Goal: Task Accomplishment & Management: Use online tool/utility

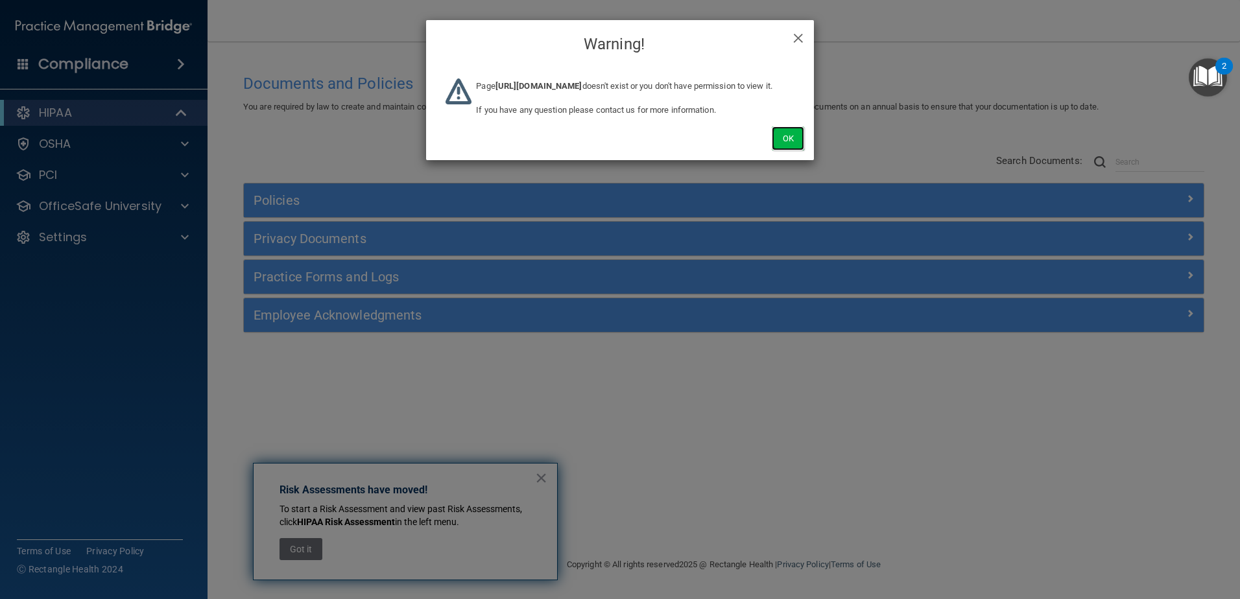
click at [789, 150] on button "Ok" at bounding box center [788, 138] width 32 height 24
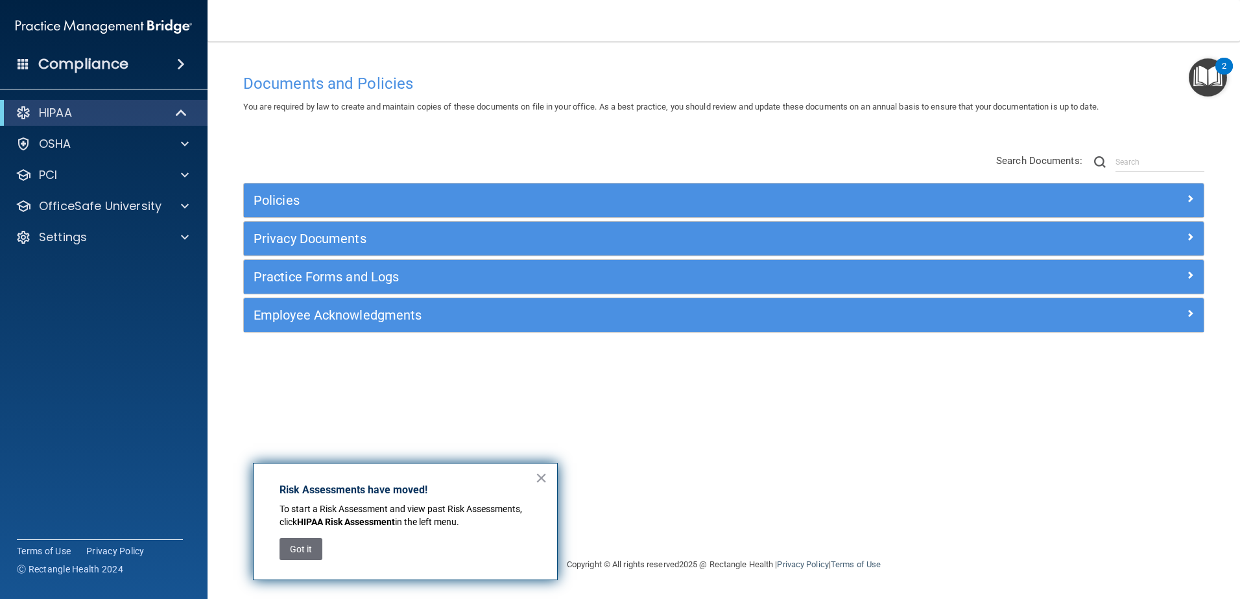
click at [146, 253] on div "HIPAA Documents and Policies Report an Incident Business Associates Emergency P…" at bounding box center [104, 178] width 208 height 166
click at [146, 246] on div "Settings" at bounding box center [104, 237] width 208 height 26
click at [137, 246] on div "Settings" at bounding box center [104, 237] width 208 height 26
click at [118, 249] on div "Settings" at bounding box center [104, 237] width 208 height 26
click at [121, 240] on div "Settings" at bounding box center [86, 238] width 161 height 16
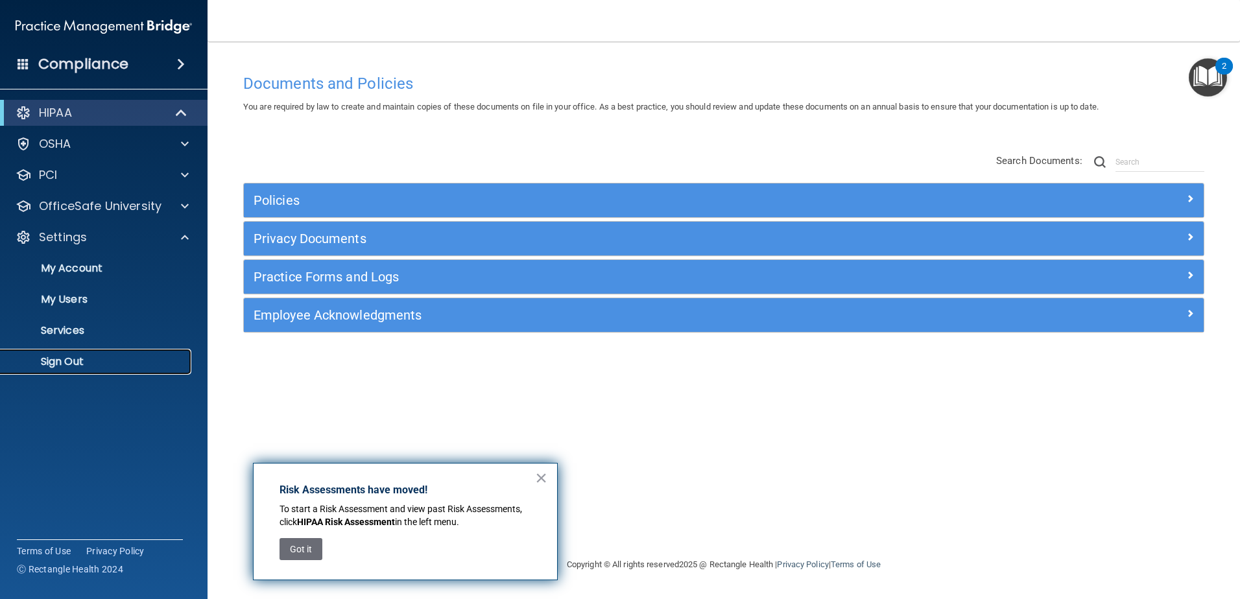
click at [107, 359] on p "Sign Out" at bounding box center [96, 361] width 177 height 13
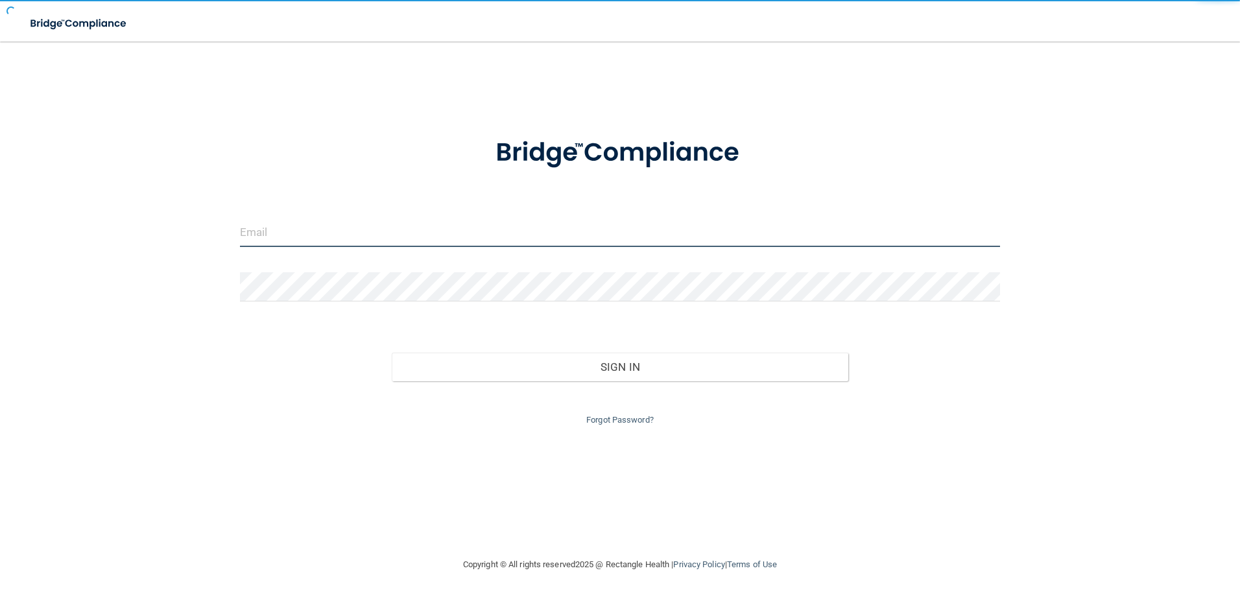
type input "[EMAIL_ADDRESS][DOMAIN_NAME]"
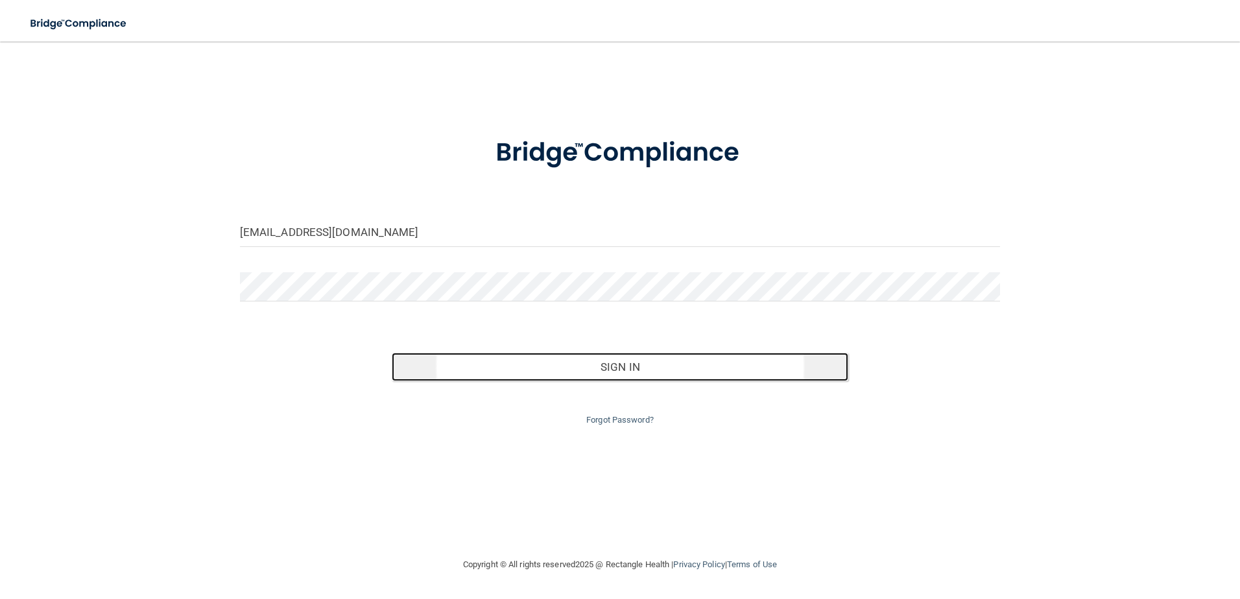
click at [609, 370] on button "Sign In" at bounding box center [620, 367] width 457 height 29
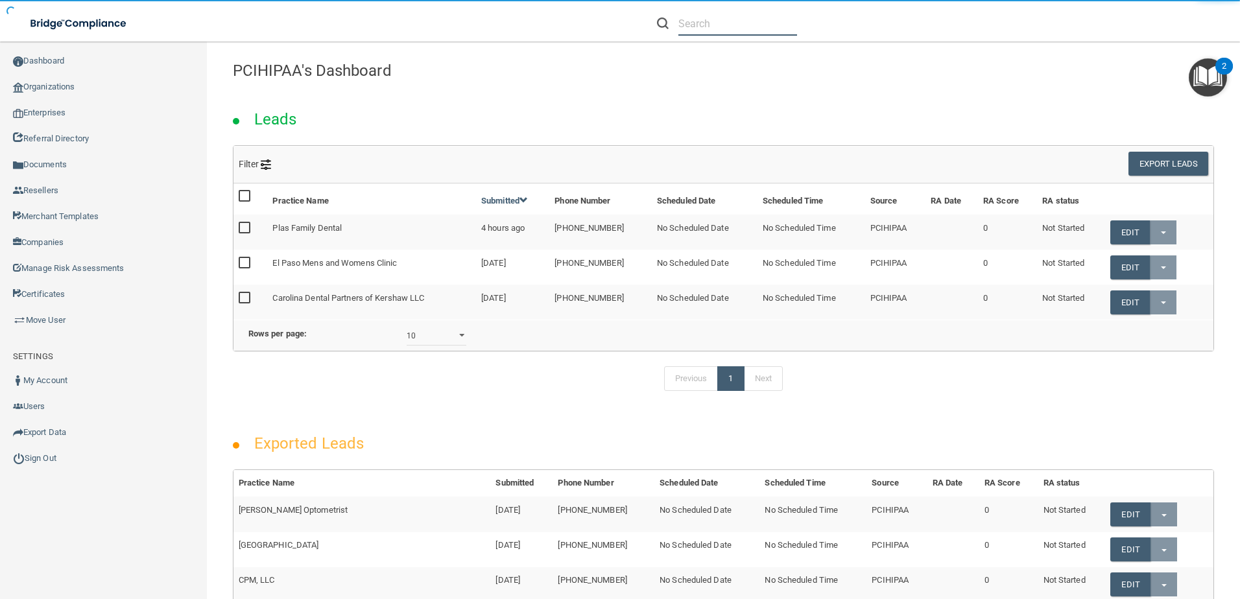
click at [692, 32] on input "text" at bounding box center [737, 24] width 119 height 24
paste input "[PERSON_NAME] D.D.S., Inc."
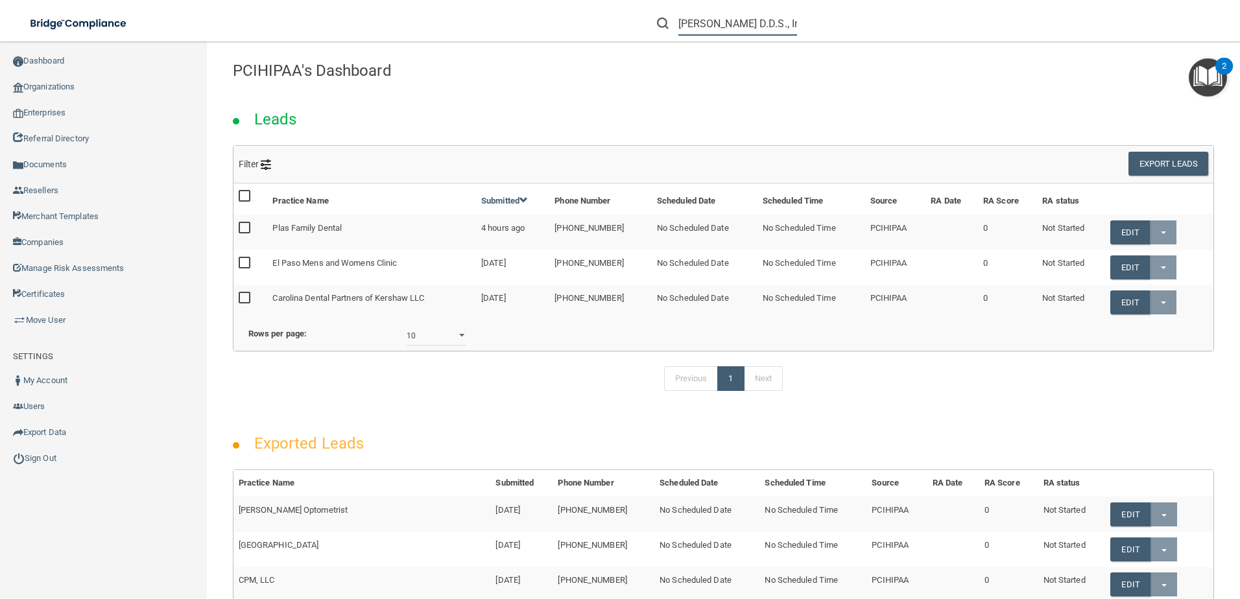
scroll to position [0, 20]
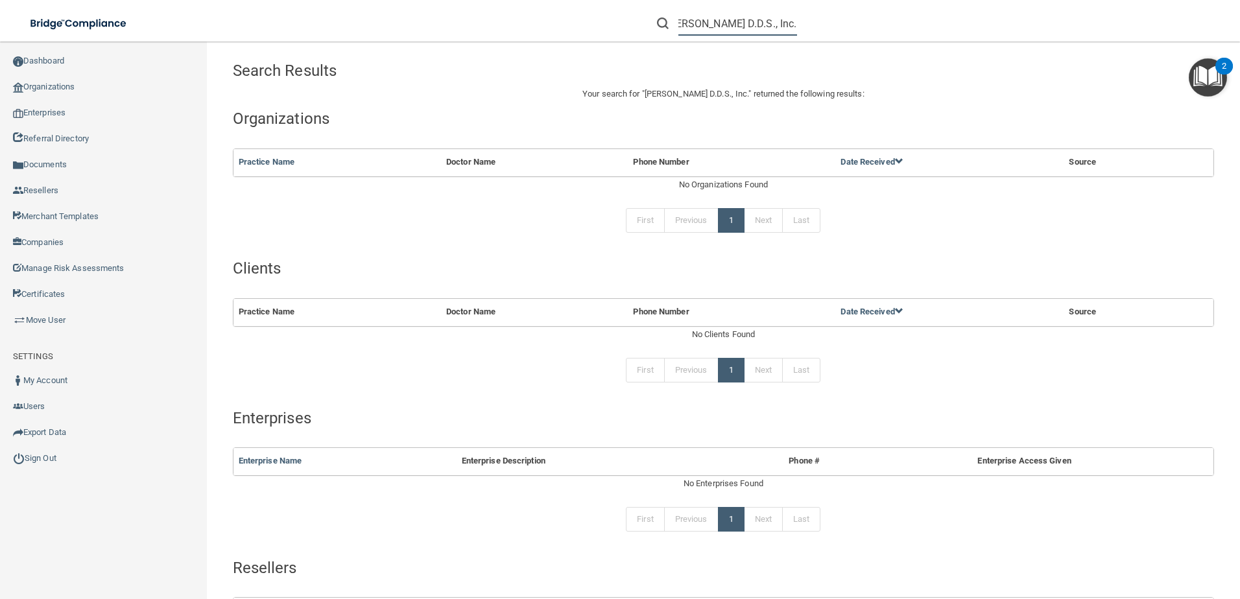
scroll to position [0, 21]
drag, startPoint x: 743, startPoint y: 26, endPoint x: 838, endPoint y: 28, distance: 94.7
click at [838, 28] on div "[PERSON_NAME] D.D.S., Inc." at bounding box center [879, 23] width 483 height 47
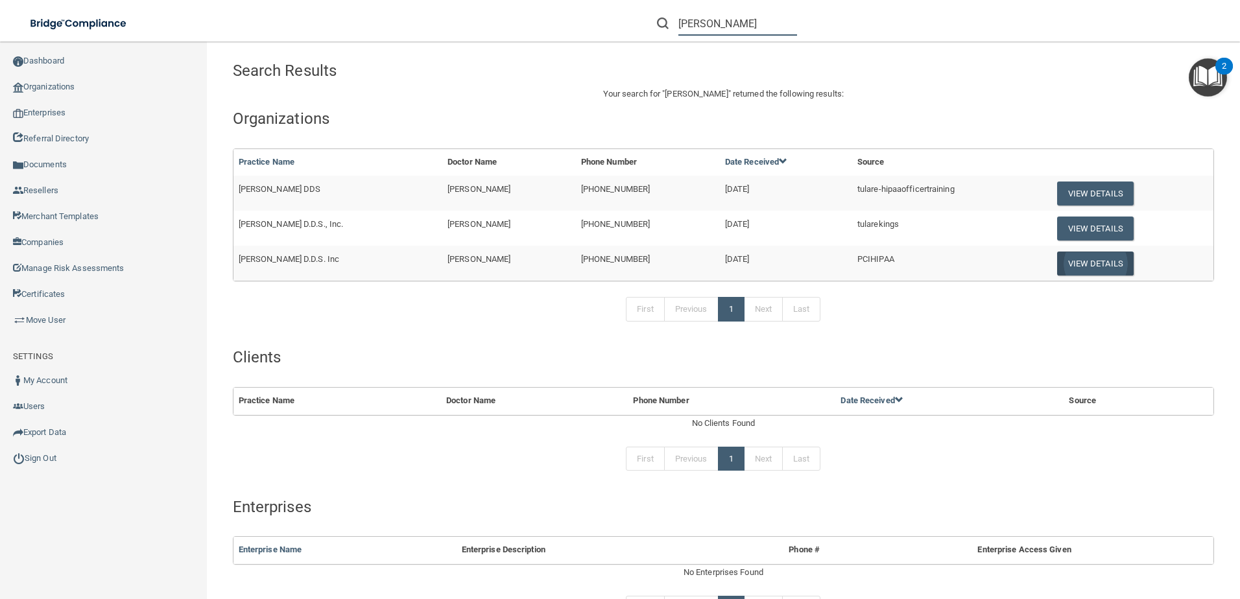
type input "[PERSON_NAME]"
click at [1105, 259] on button "View Details" at bounding box center [1095, 264] width 77 height 24
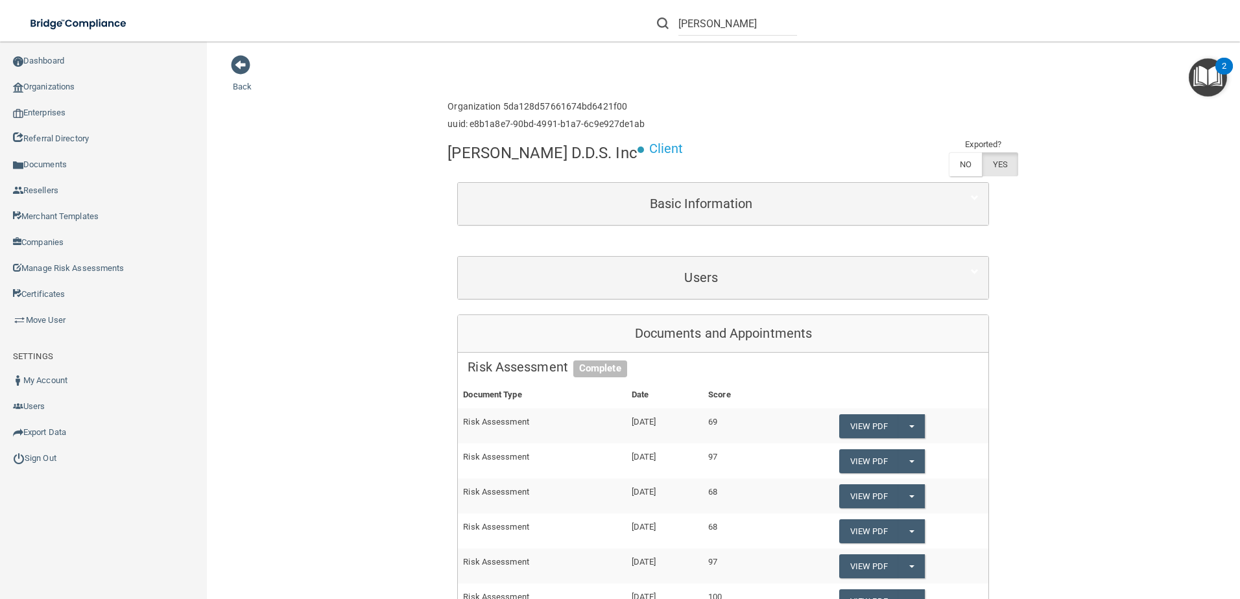
click at [791, 261] on div "Users" at bounding box center [723, 278] width 531 height 42
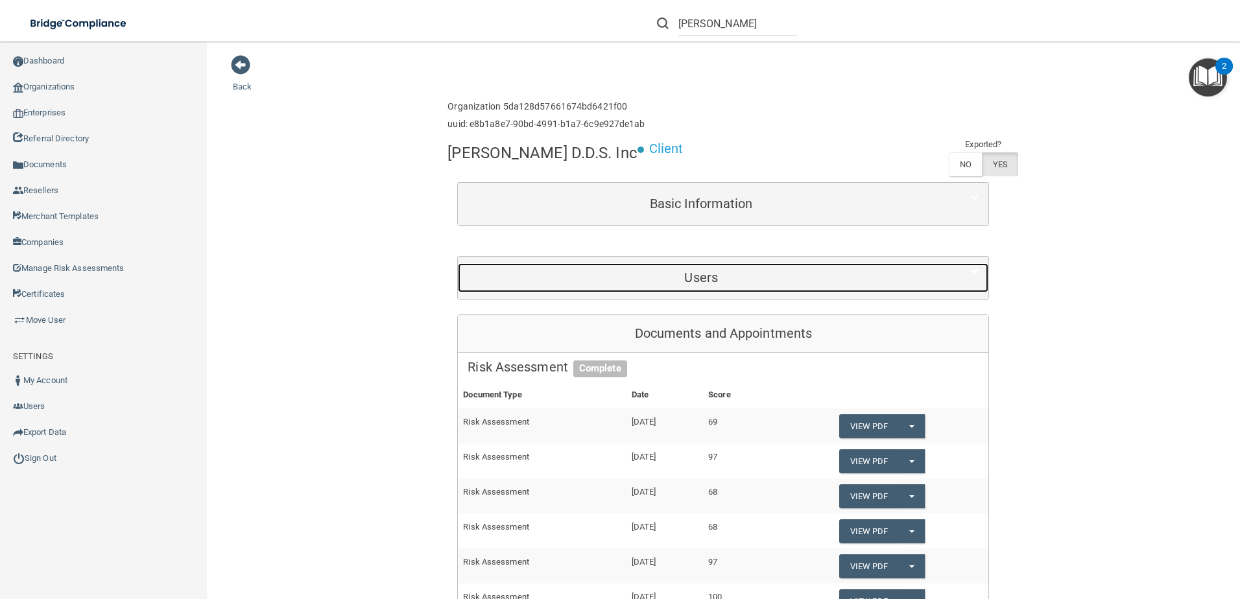
click at [782, 285] on h5 "Users" at bounding box center [701, 277] width 467 height 14
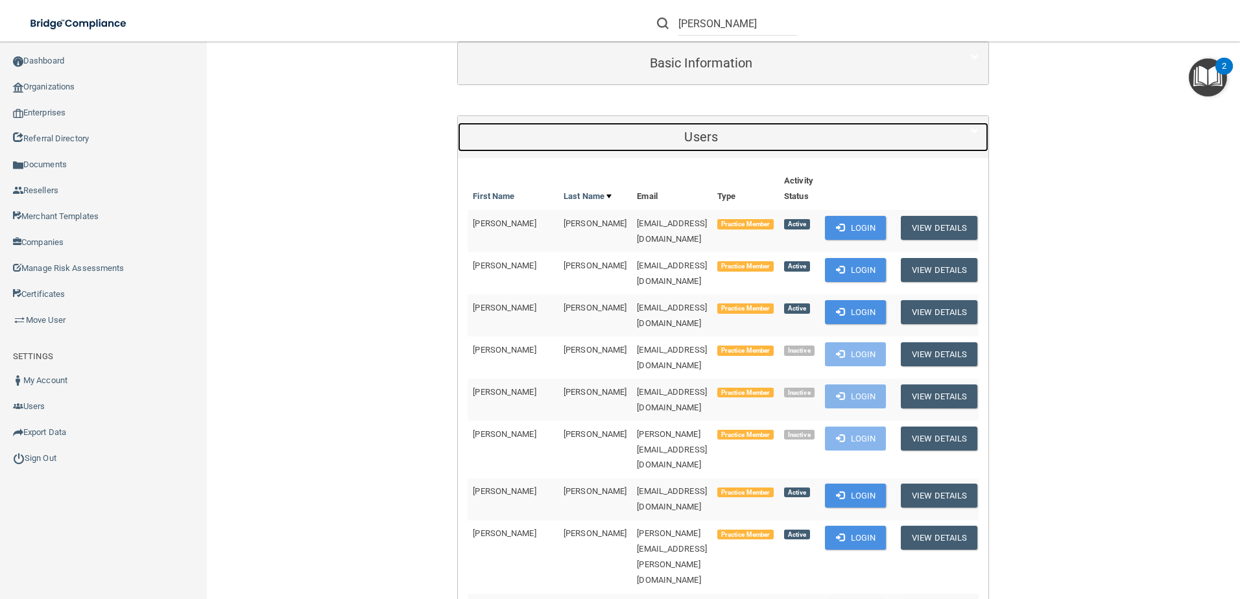
scroll to position [195, 0]
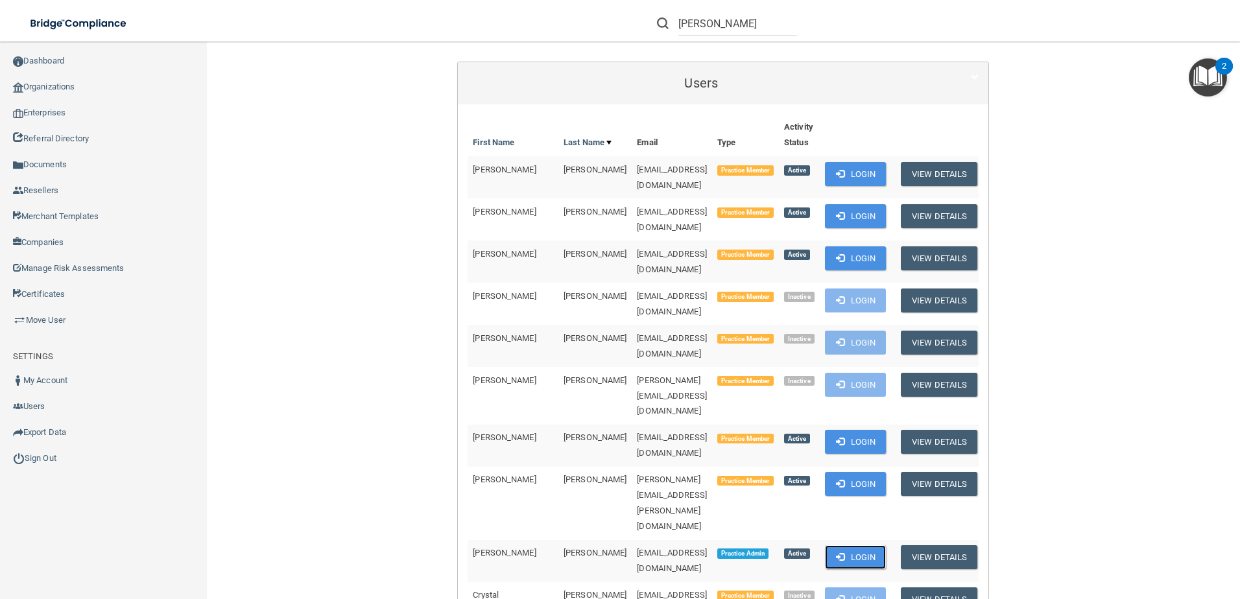
click at [861, 545] on button "Login" at bounding box center [856, 557] width 62 height 24
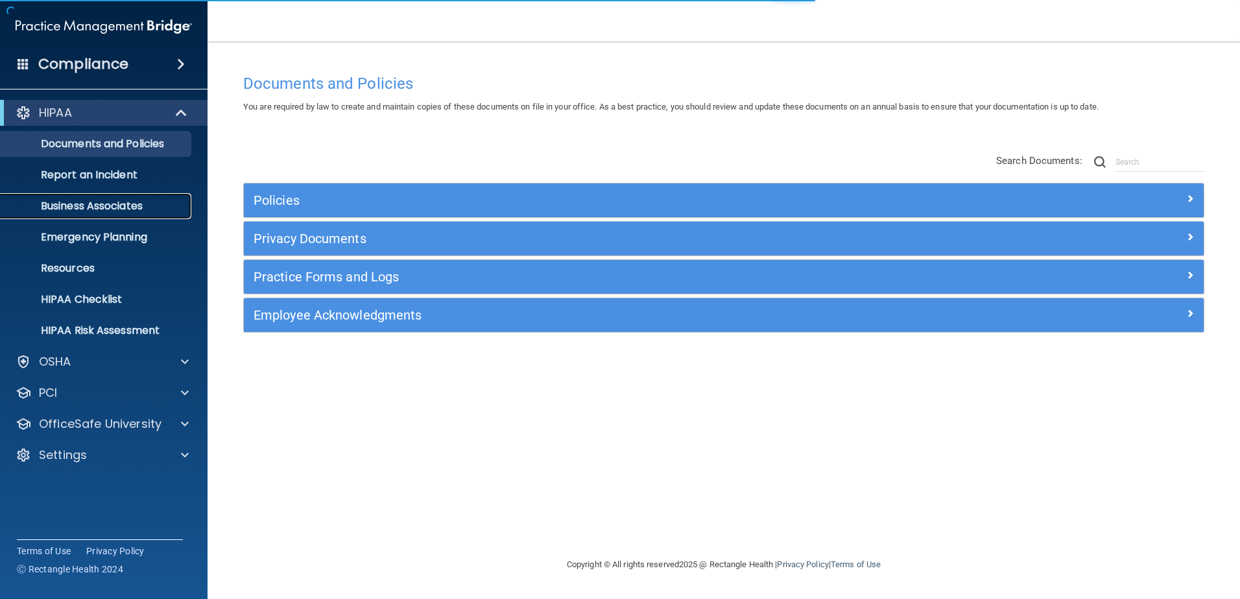
click at [141, 209] on p "Business Associates" at bounding box center [96, 206] width 177 height 13
